Goal: Information Seeking & Learning: Learn about a topic

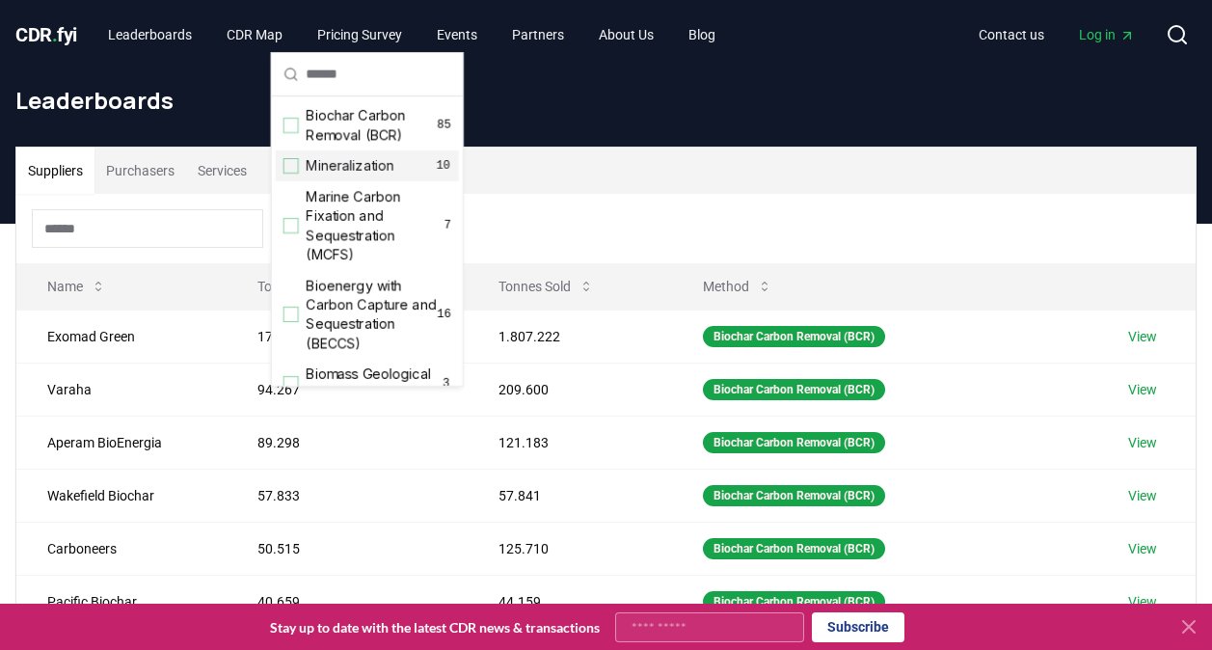
scroll to position [195, 0]
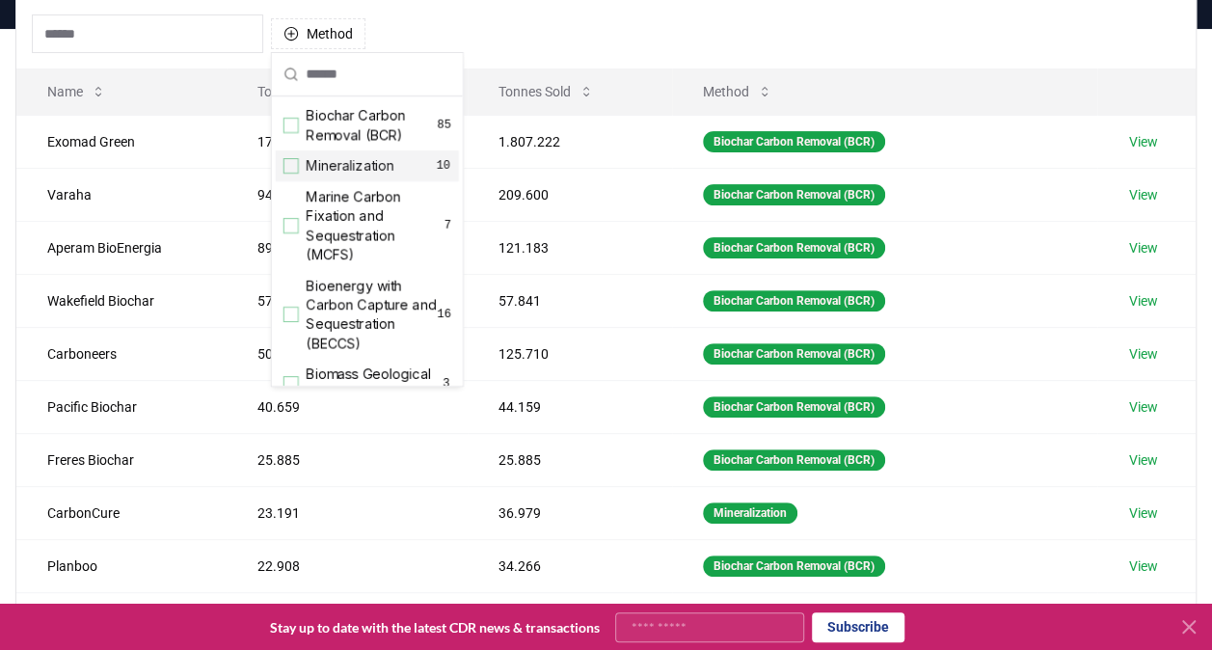
click at [899, 27] on div "Method" at bounding box center [605, 33] width 1179 height 69
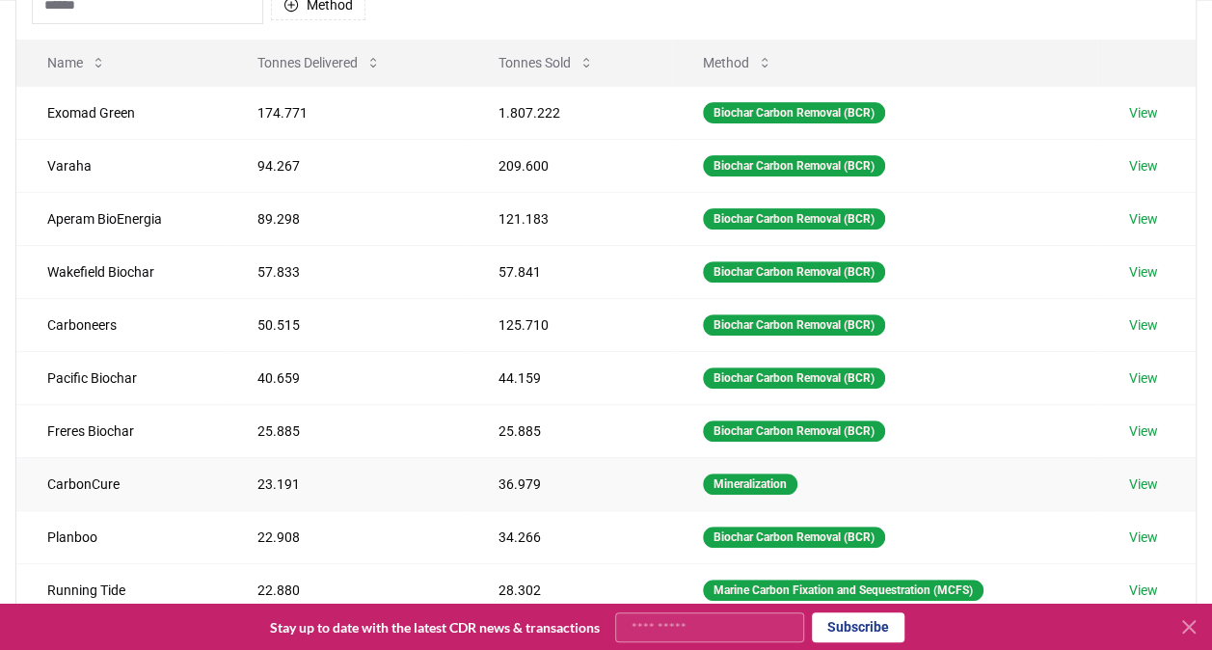
scroll to position [222, 0]
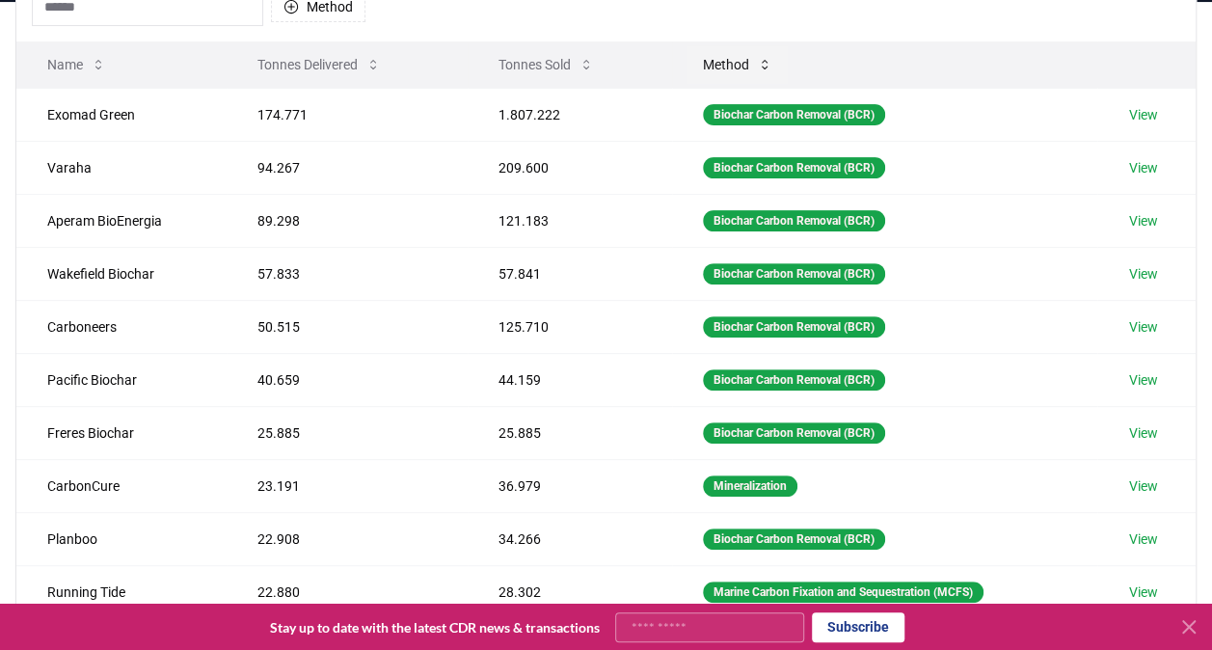
click at [748, 60] on button "Method" at bounding box center [738, 64] width 100 height 39
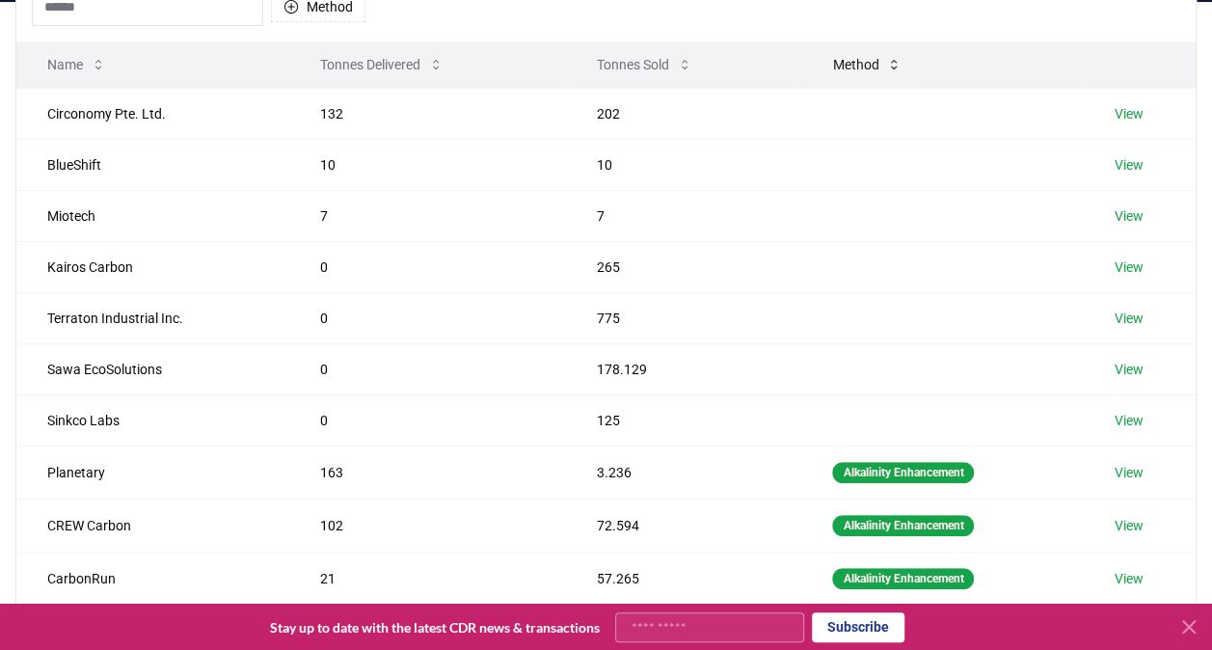
scroll to position [0, 0]
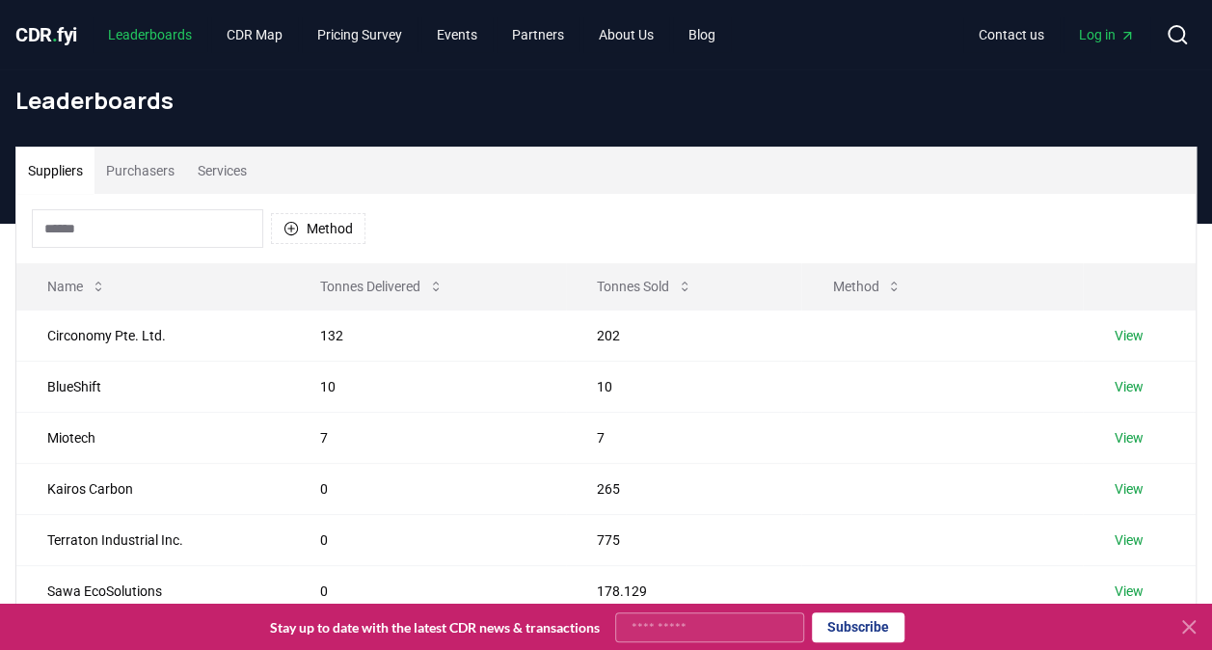
click at [174, 38] on link "Leaderboards" at bounding box center [150, 34] width 115 height 35
click at [54, 31] on span "." at bounding box center [55, 34] width 6 height 23
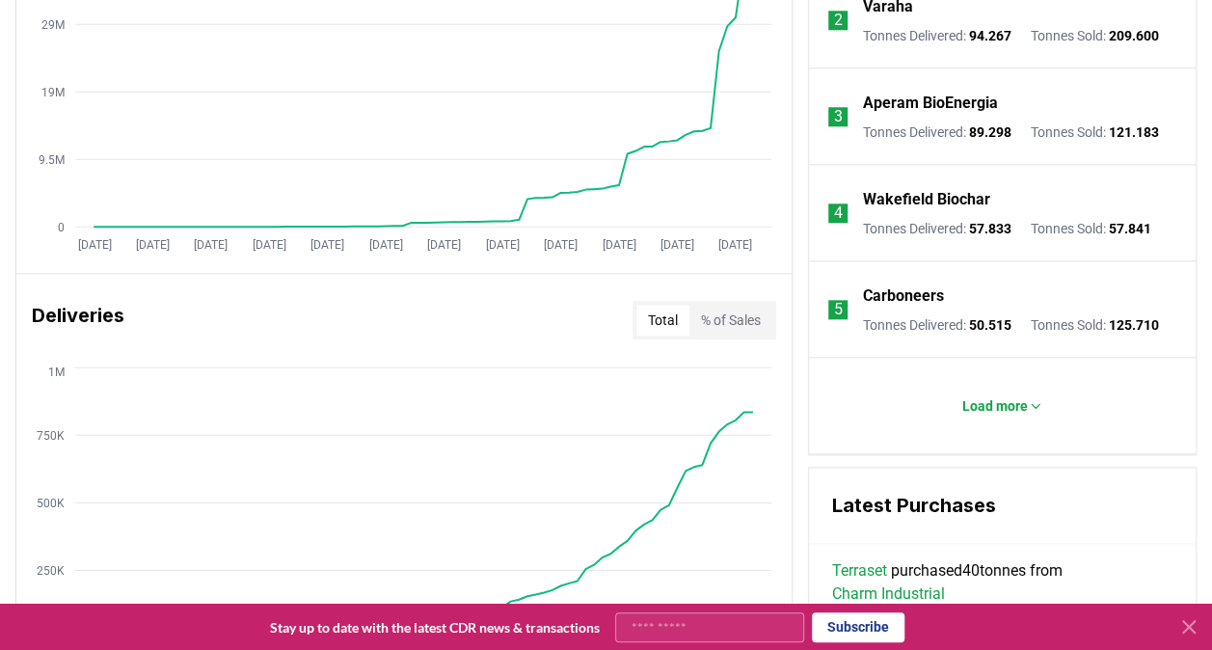
scroll to position [916, 0]
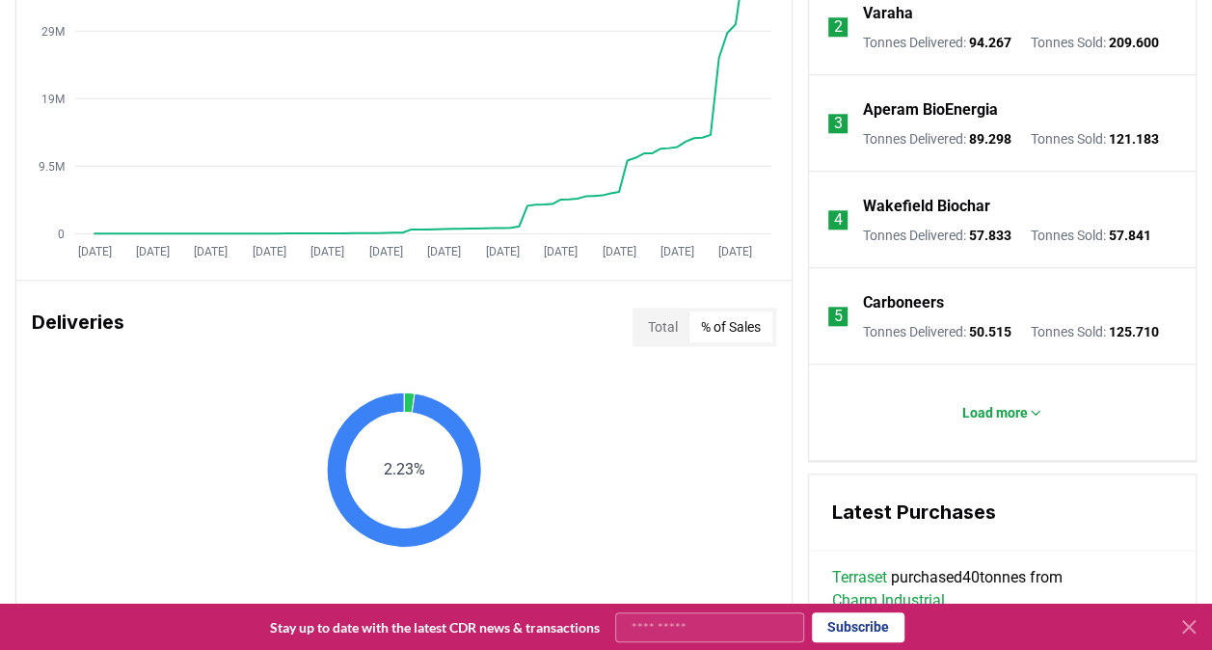
click at [731, 335] on button "% of Sales" at bounding box center [731, 327] width 83 height 31
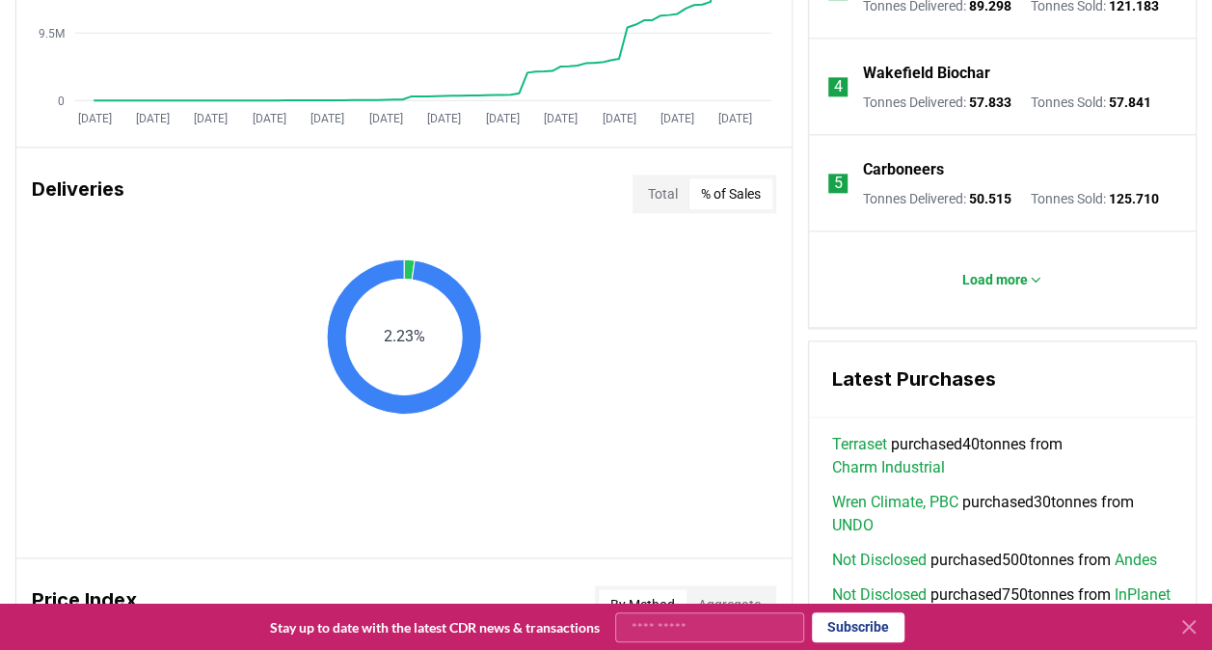
scroll to position [1054, 0]
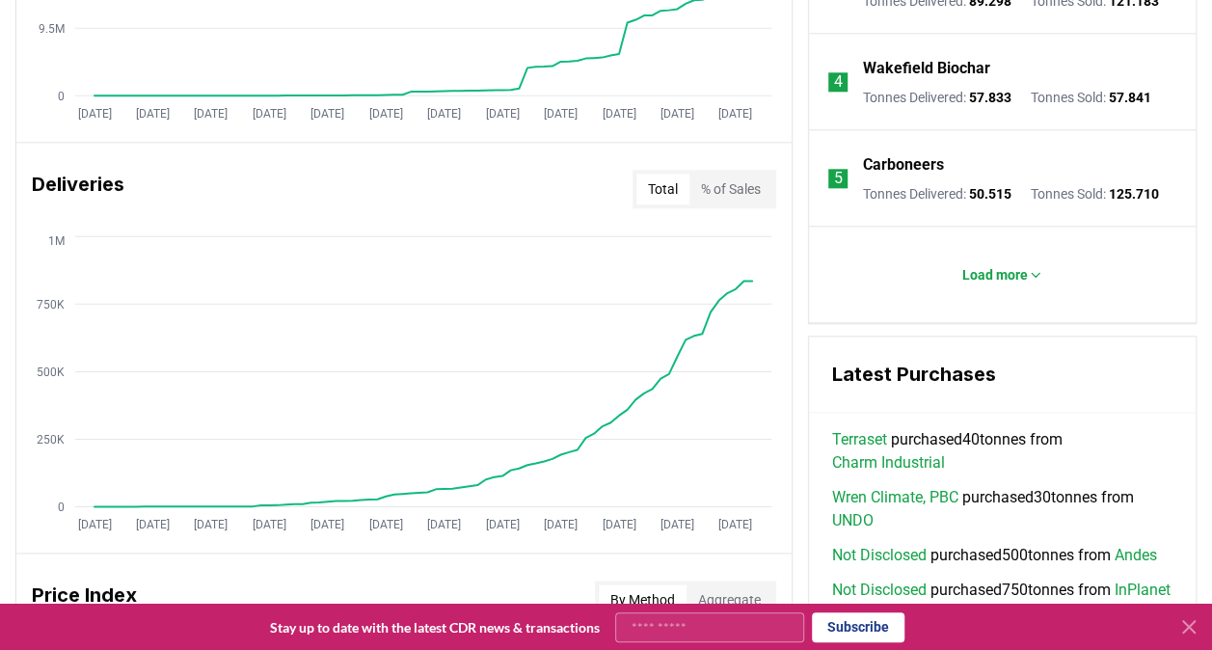
click at [678, 185] on button "Total" at bounding box center [663, 189] width 53 height 31
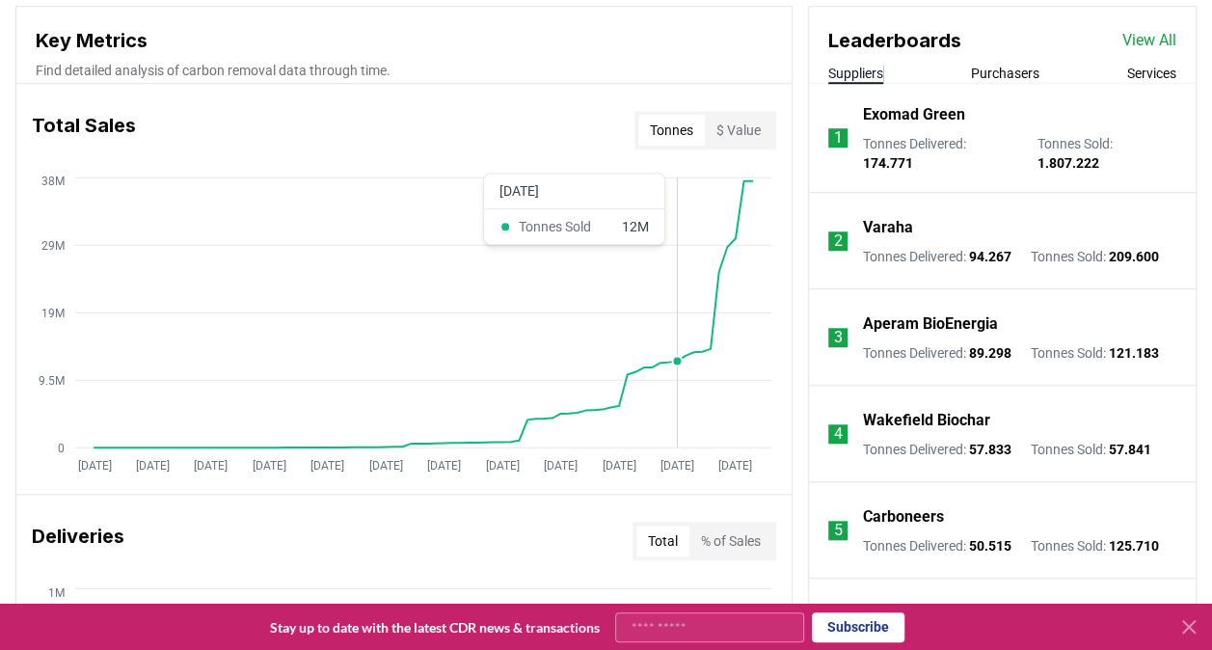
scroll to position [701, 0]
click at [665, 128] on button "Tonnes" at bounding box center [671, 131] width 67 height 31
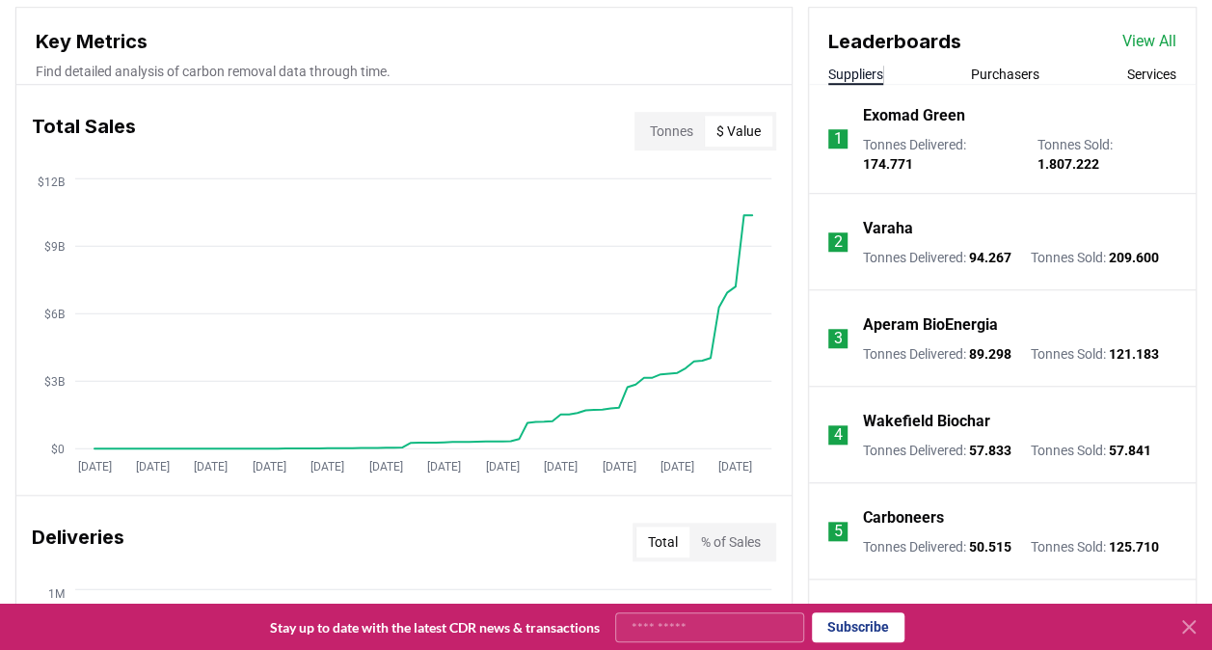
click at [718, 126] on button "$ Value" at bounding box center [739, 131] width 68 height 31
click at [758, 199] on icon "Jan 2019 Aug 2019 Mar 2020 Oct 2020 May 2021 Dec 2021 Jul 2022 Feb 2023 Sep 202…" at bounding box center [396, 328] width 760 height 309
click at [655, 129] on button "Tonnes" at bounding box center [671, 131] width 67 height 31
click at [1152, 41] on link "View All" at bounding box center [1150, 41] width 54 height 23
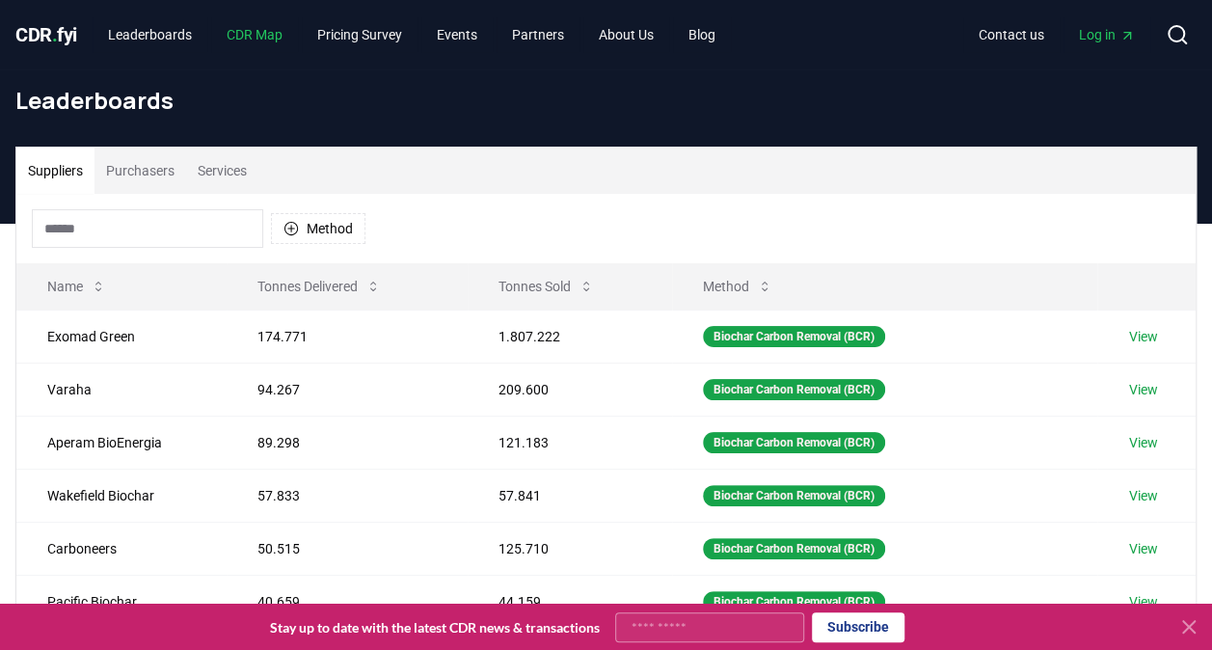
click at [257, 37] on link "CDR Map" at bounding box center [254, 34] width 87 height 35
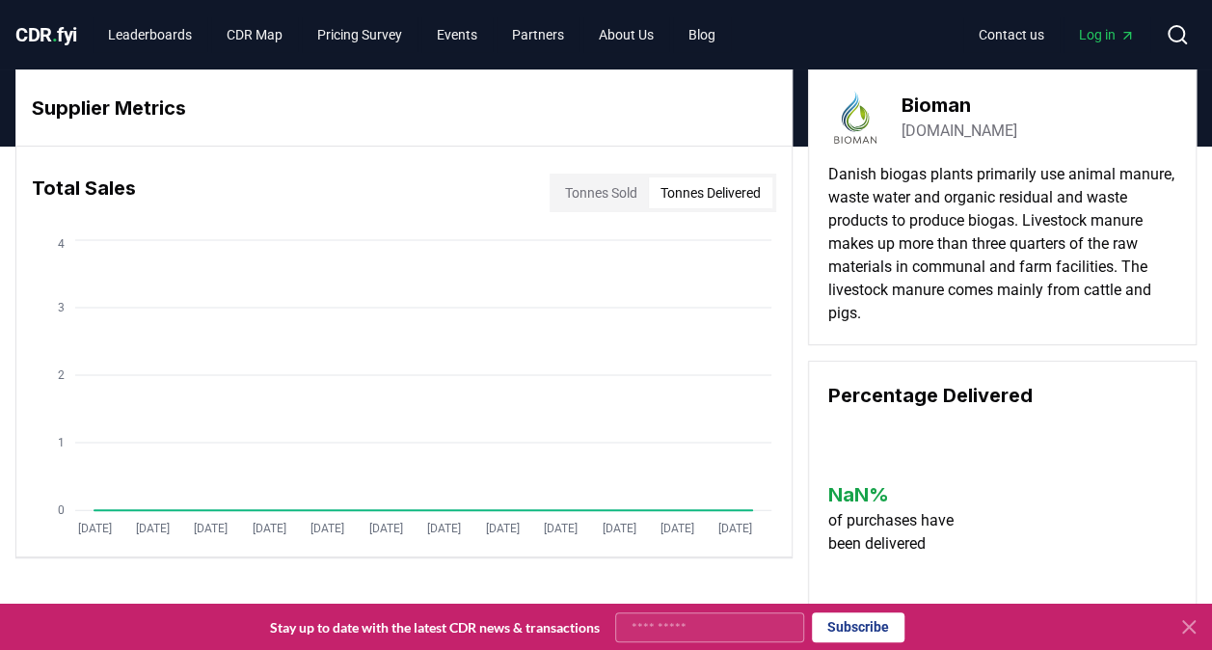
click at [726, 177] on button "Tonnes Delivered" at bounding box center [710, 192] width 123 height 31
